Goal: Use online tool/utility: Utilize a website feature to perform a specific function

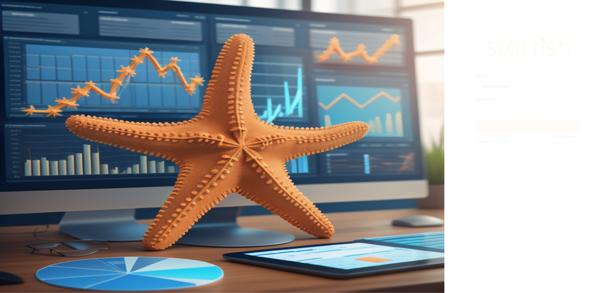
click at [492, 93] on div "Email * Password * Login Not registered yet? Create an Account! Forgot password?" at bounding box center [528, 145] width 115 height 243
click at [495, 88] on input "email" at bounding box center [528, 86] width 103 height 11
type input "**********"
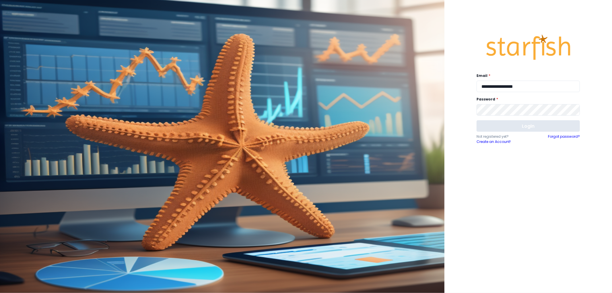
click at [519, 125] on button "Login" at bounding box center [528, 125] width 103 height 11
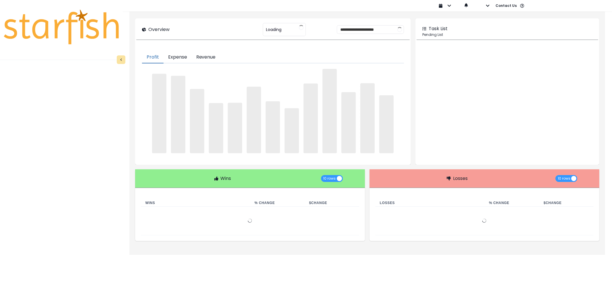
type input "********"
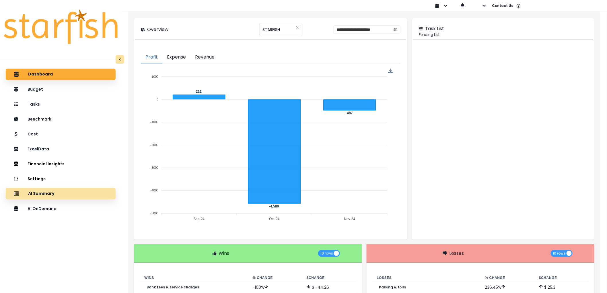
click at [63, 195] on div "AI Summary" at bounding box center [60, 194] width 101 height 12
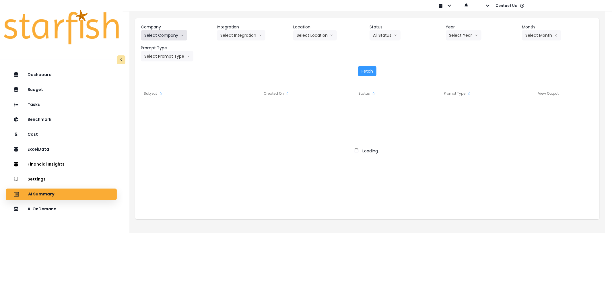
click at [167, 35] on button "Select Company" at bounding box center [164, 35] width 47 height 10
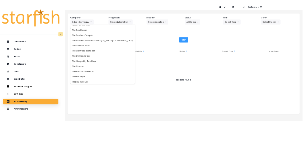
scroll to position [1193, 0]
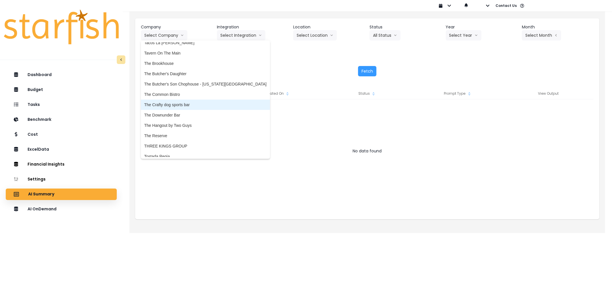
click at [176, 100] on li "The Crafty dog sports bar" at bounding box center [205, 105] width 129 height 10
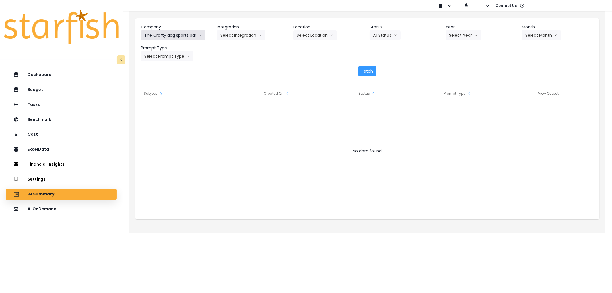
click at [187, 32] on button "The Crafty dog sports bar" at bounding box center [173, 35] width 65 height 10
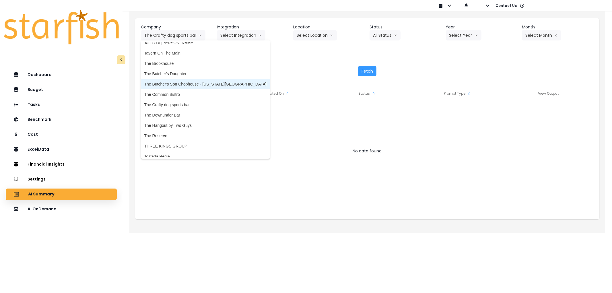
click at [181, 92] on span "The Common Bistro" at bounding box center [205, 95] width 122 height 6
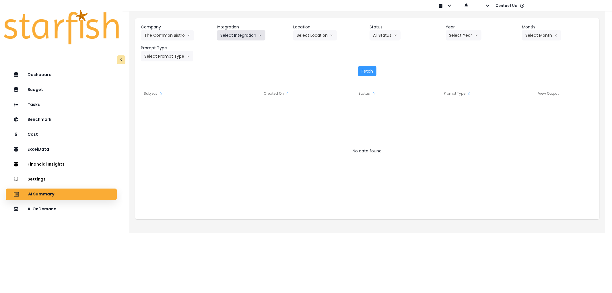
drag, startPoint x: 250, startPoint y: 28, endPoint x: 251, endPoint y: 32, distance: 4.0
click at [251, 32] on div "Integration Select Integration The Common Bistro" at bounding box center [253, 32] width 72 height 16
click at [251, 32] on button "Select Integration" at bounding box center [241, 35] width 49 height 10
click at [243, 48] on span "The Common Bistro" at bounding box center [238, 47] width 36 height 6
click at [303, 34] on button "Select Location" at bounding box center [315, 35] width 44 height 10
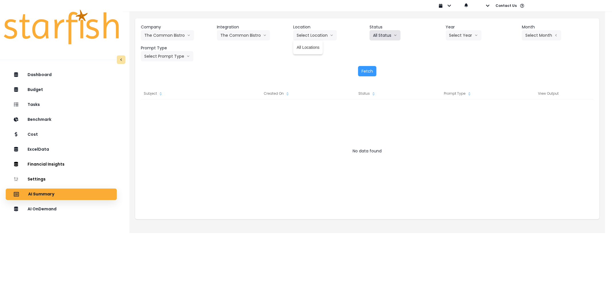
click at [390, 34] on button "All Status" at bounding box center [385, 35] width 31 height 10
click at [450, 33] on button "Select Year" at bounding box center [464, 35] width 36 height 10
click at [451, 65] on span "2025" at bounding box center [454, 68] width 9 height 6
click at [530, 34] on button "Select Month" at bounding box center [541, 35] width 39 height 10
click at [508, 112] on span "Aug" at bounding box center [513, 109] width 11 height 6
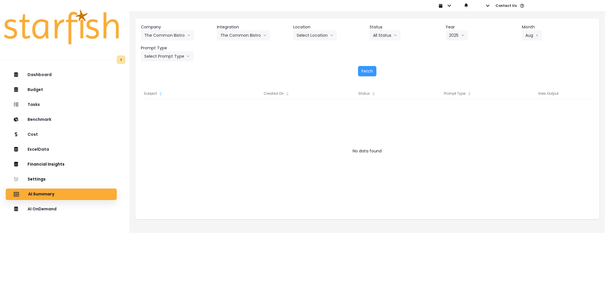
click at [169, 61] on div "Company The Common Bistro 86 Costs Asti Bagel Cafe Balance Grille Bald Ginger B…" at bounding box center [367, 50] width 464 height 64
click at [170, 53] on button "Select Prompt Type" at bounding box center [167, 56] width 53 height 10
click at [162, 97] on span "Error Task" at bounding box center [160, 99] width 32 height 6
click at [365, 72] on button "Fetch" at bounding box center [367, 71] width 18 height 10
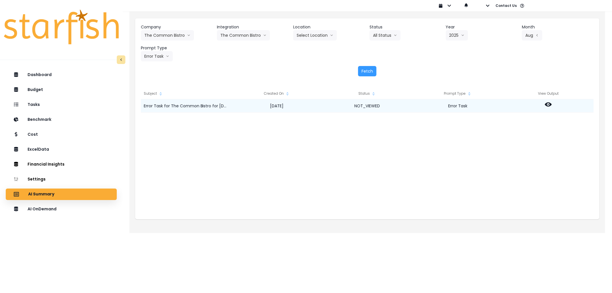
click at [546, 106] on icon at bounding box center [548, 104] width 7 height 7
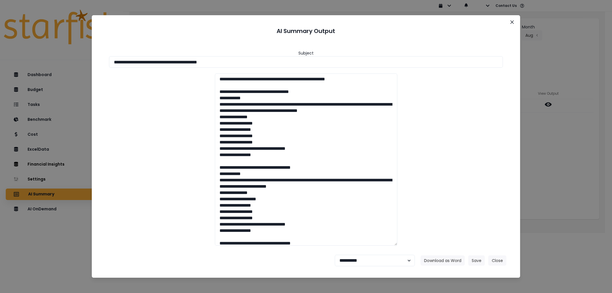
drag, startPoint x: 258, startPoint y: 59, endPoint x: 72, endPoint y: 67, distance: 186.8
click at [64, 65] on div "**********" at bounding box center [306, 146] width 612 height 293
click at [446, 258] on button "Download as Word" at bounding box center [443, 260] width 44 height 10
